Goal: Find specific page/section: Find specific page/section

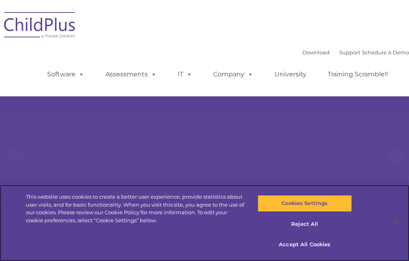
select select "MEDIUM"
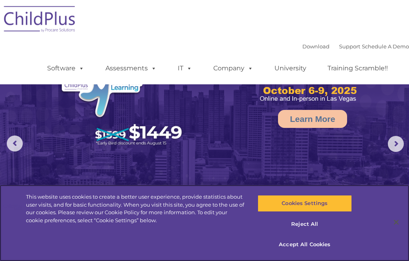
click at [306, 221] on button "Reject All" at bounding box center [305, 224] width 94 height 17
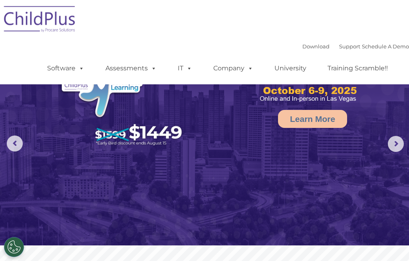
click at [304, 221] on button "Reject All" at bounding box center [305, 224] width 94 height 17
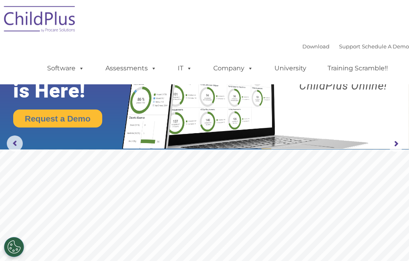
click at [56, 27] on img at bounding box center [40, 20] width 80 height 40
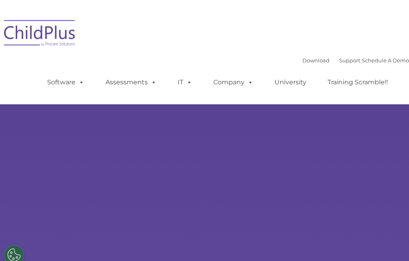
type input ""
